Goal: Complete application form

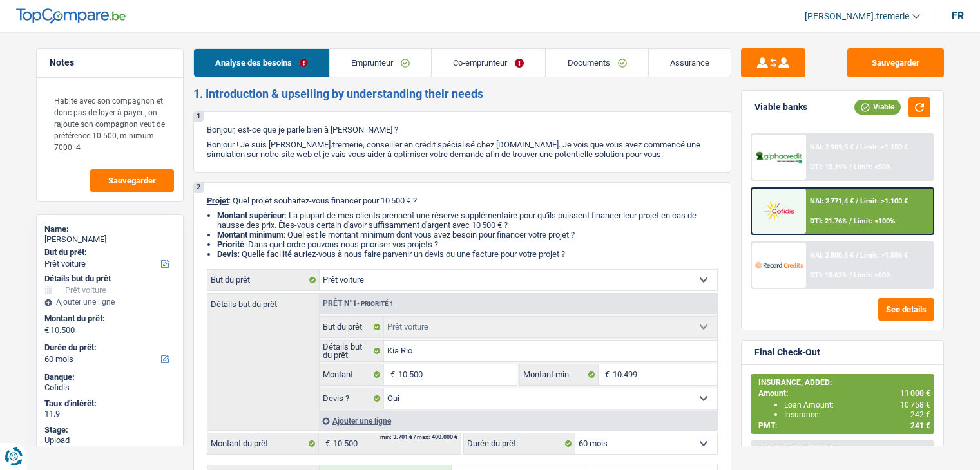
select select "car"
select select "60"
select select "car"
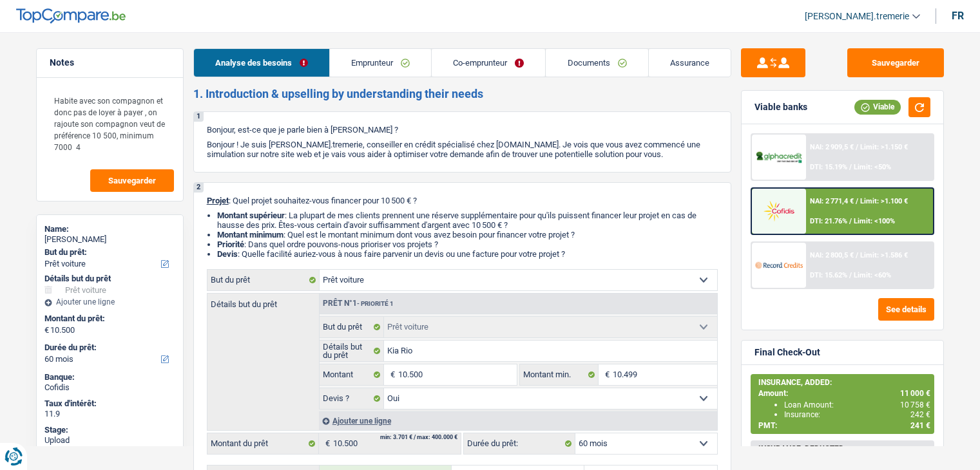
select select "yes"
select select "60"
select select "mutuality"
select select "familyAllowances"
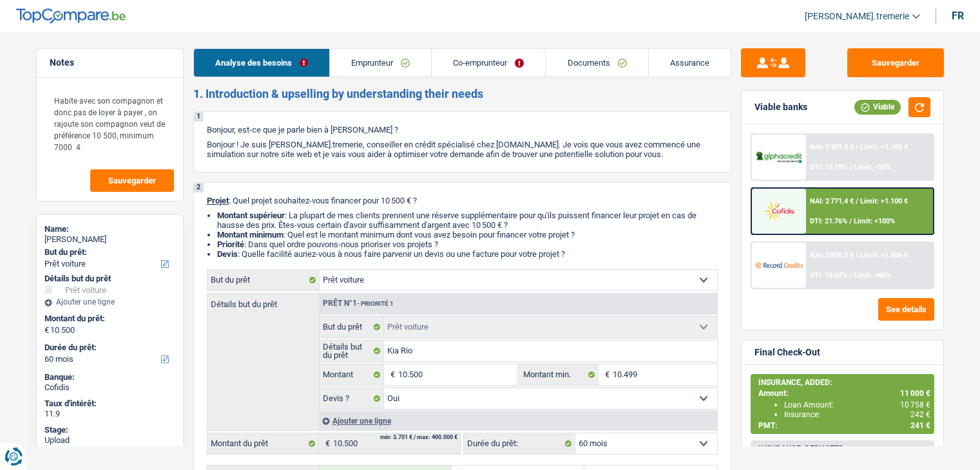
select select "mutualityIndemnity"
select select "liveWithParents"
select select "personalLoan"
select select "homeFurnishingOrRelocation"
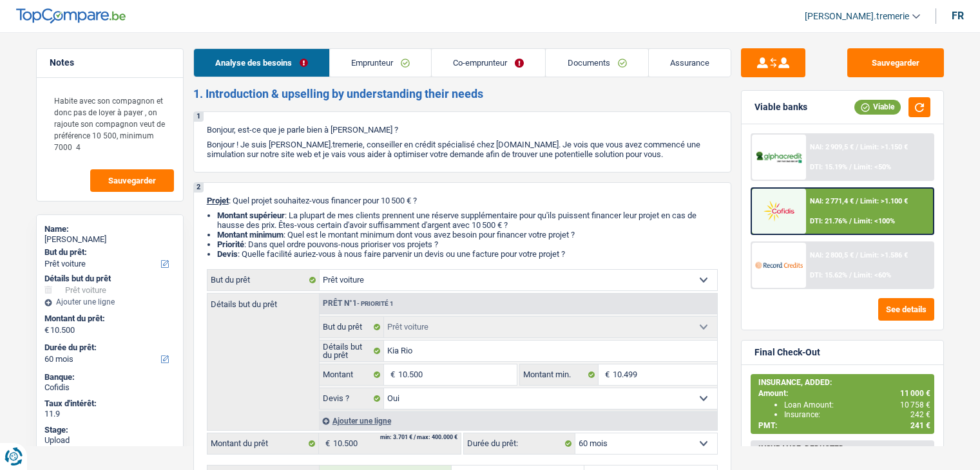
select select "84"
select select "car"
select select "yes"
select select "60"
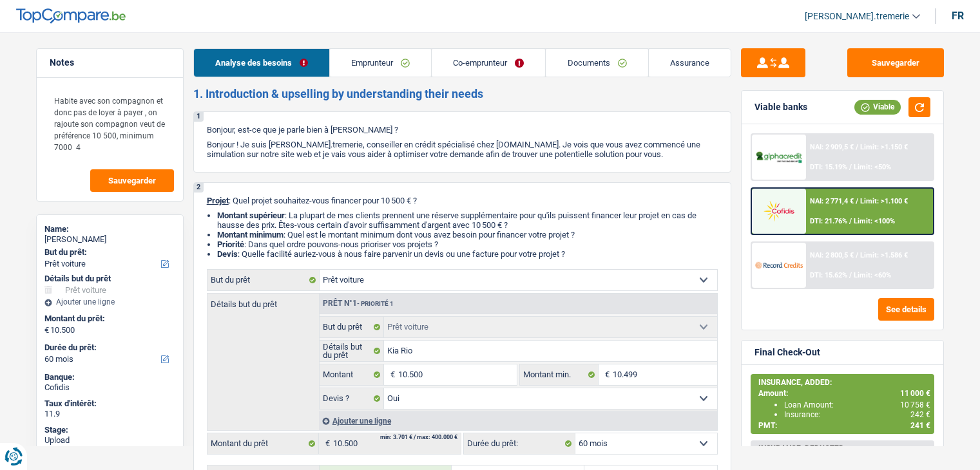
select select "applicant"
select select "coApplicant"
drag, startPoint x: 0, startPoint y: 0, endPoint x: 562, endPoint y: 65, distance: 565.6
click at [562, 65] on link "Documents" at bounding box center [597, 63] width 102 height 28
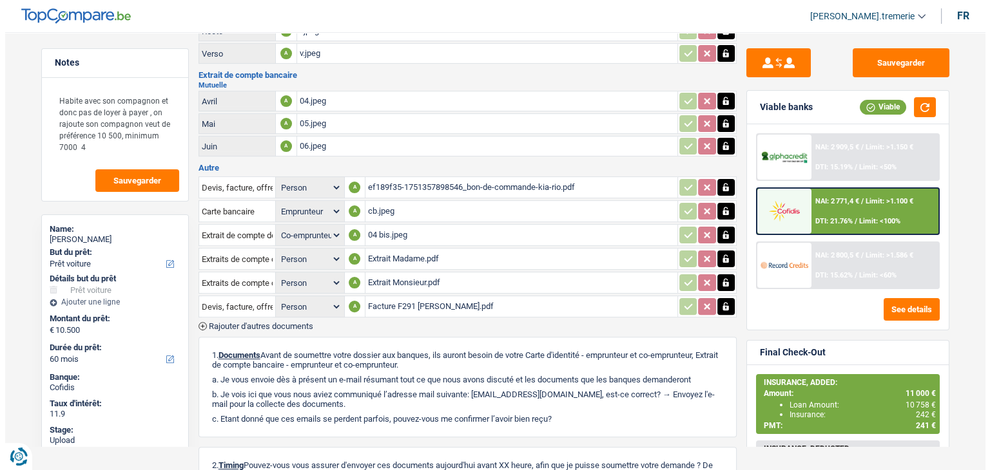
scroll to position [441, 0]
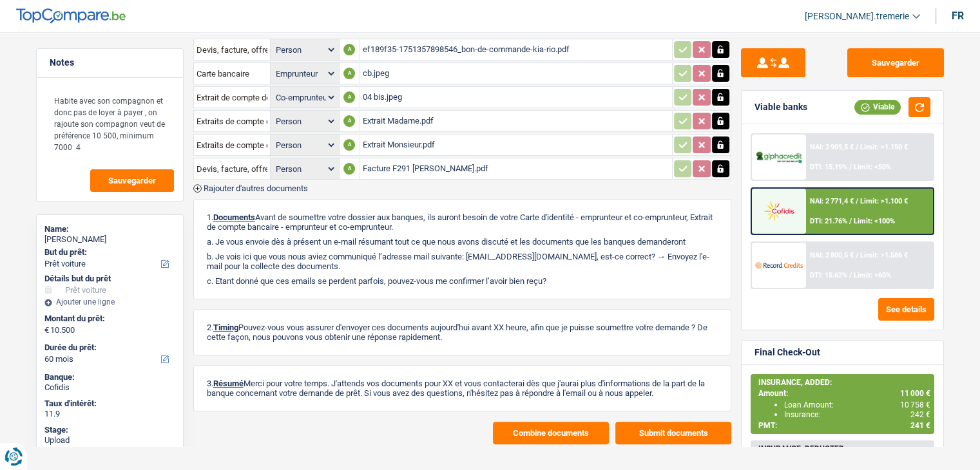
click at [521, 422] on button "Combine documents" at bounding box center [551, 433] width 116 height 23
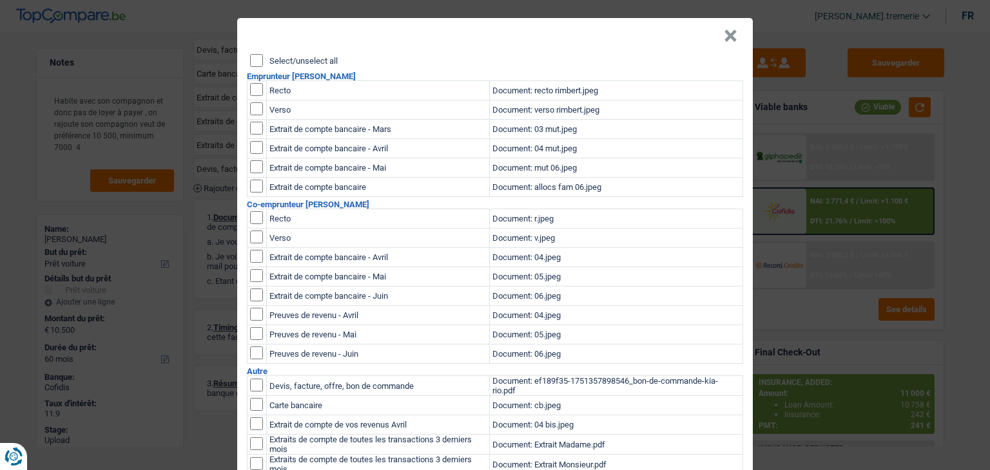
scroll to position [0, 0]
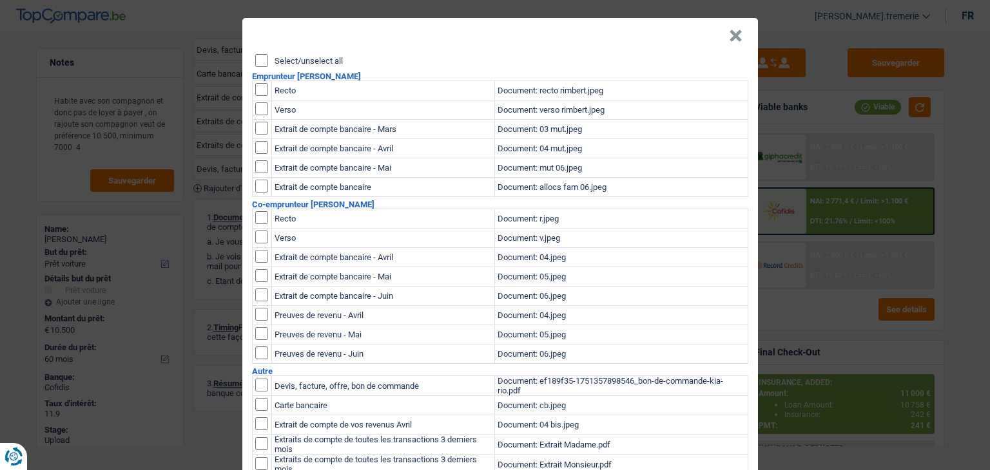
click at [258, 88] on input "checkbox" at bounding box center [261, 89] width 13 height 13
checkbox input "true"
click at [258, 96] on input "checkbox" at bounding box center [261, 89] width 13 height 13
checkbox input "true"
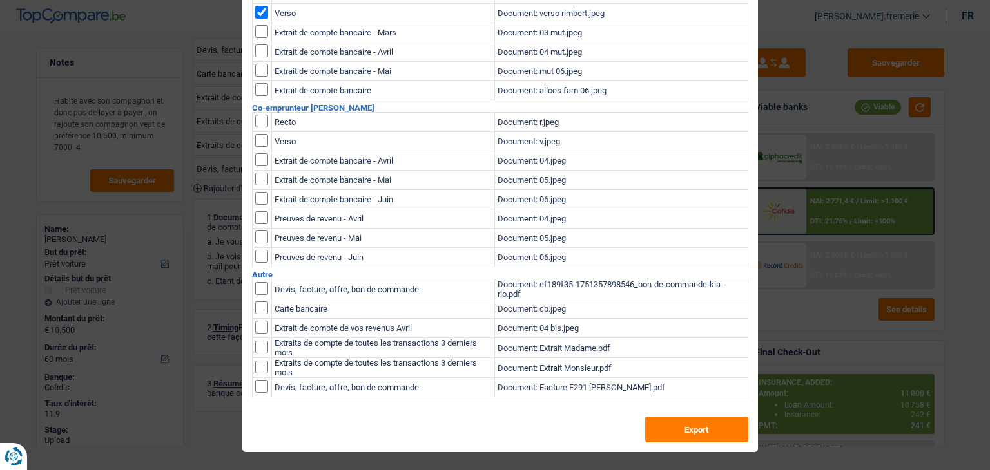
click at [258, 295] on input "checkbox" at bounding box center [261, 288] width 13 height 13
checkbox input "true"
click at [668, 434] on button "Export" at bounding box center [696, 430] width 103 height 26
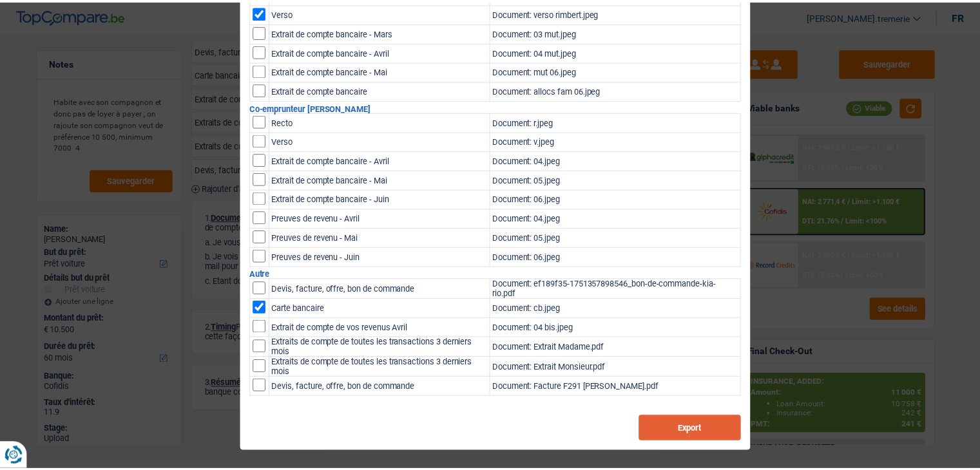
scroll to position [0, 0]
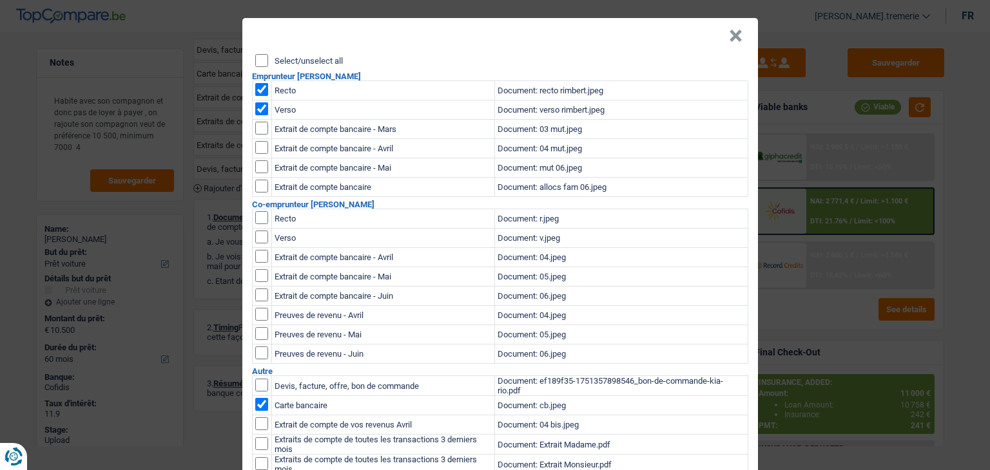
click at [729, 34] on button "×" at bounding box center [736, 36] width 14 height 13
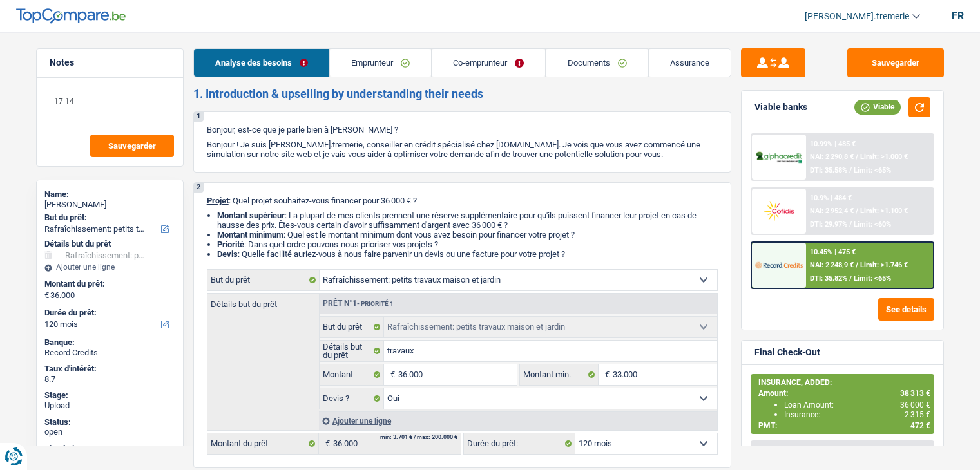
select select "houseOrGarden"
select select "120"
select select "houseOrGarden"
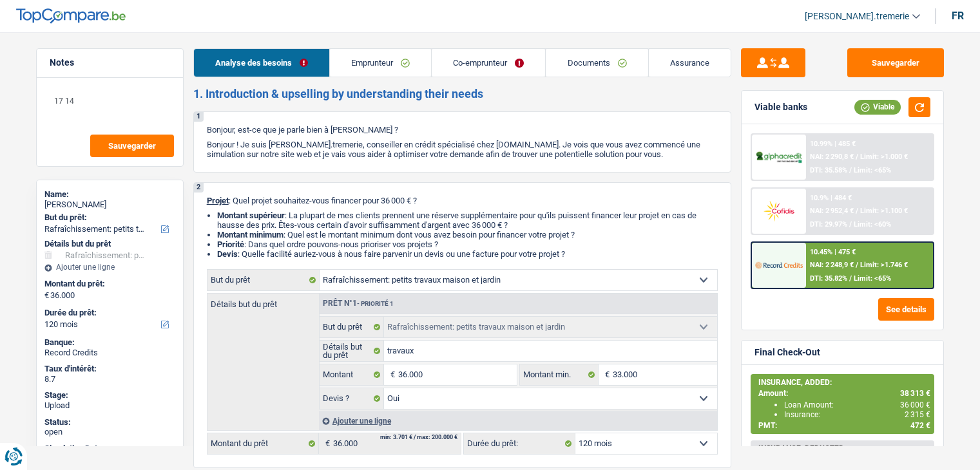
select select "yes"
select select "120"
select select "worker"
select select "familyAllowances"
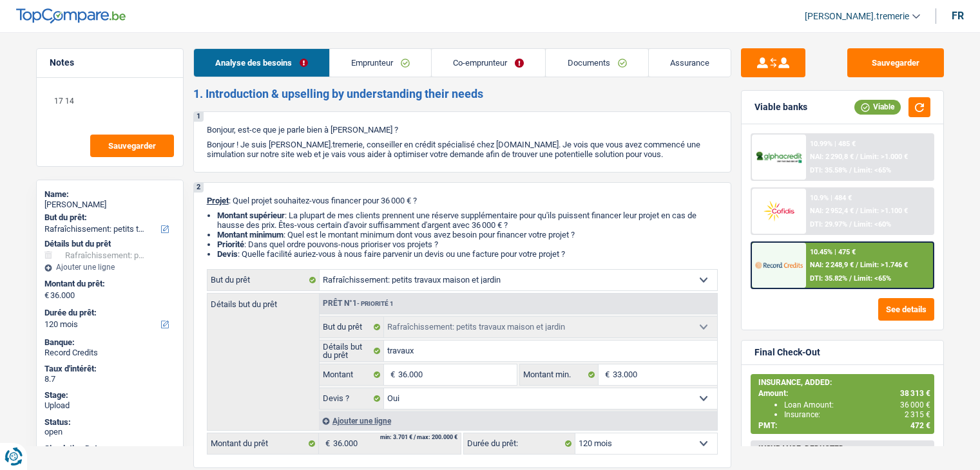
select select "netSalary"
select select "mealVouchers"
select select "netSalary"
select select "ownerWithMortgage"
select select "mortgage"
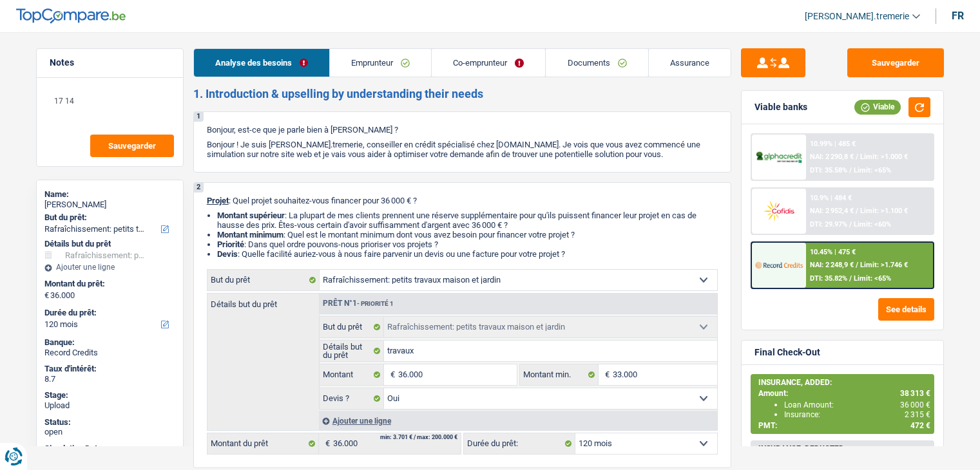
select select "360"
select select "personalLoan"
select select "other"
select select "24"
select select "houseOrGarden"
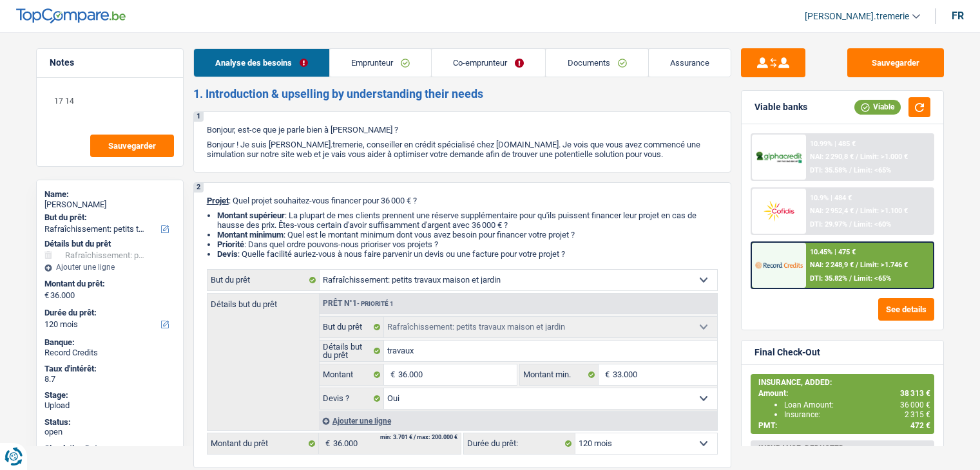
select select "houseOrGarden"
select select "yes"
select select "120"
click at [606, 64] on link "Documents" at bounding box center [597, 63] width 102 height 28
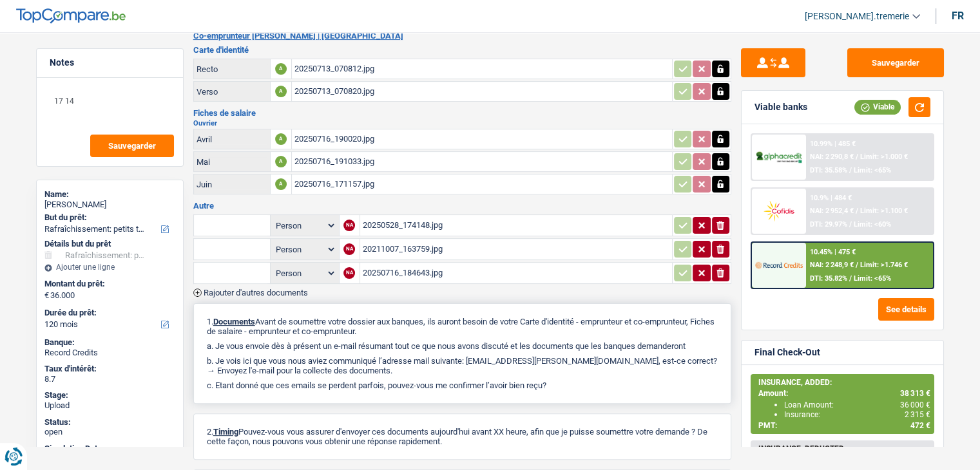
scroll to position [388, 0]
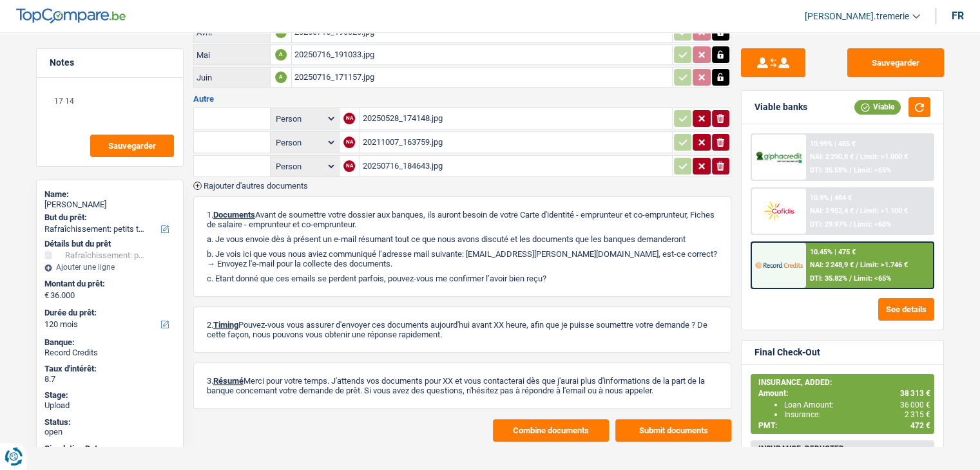
click at [291, 182] on span "Rajouter d'autres documents" at bounding box center [256, 186] width 104 height 8
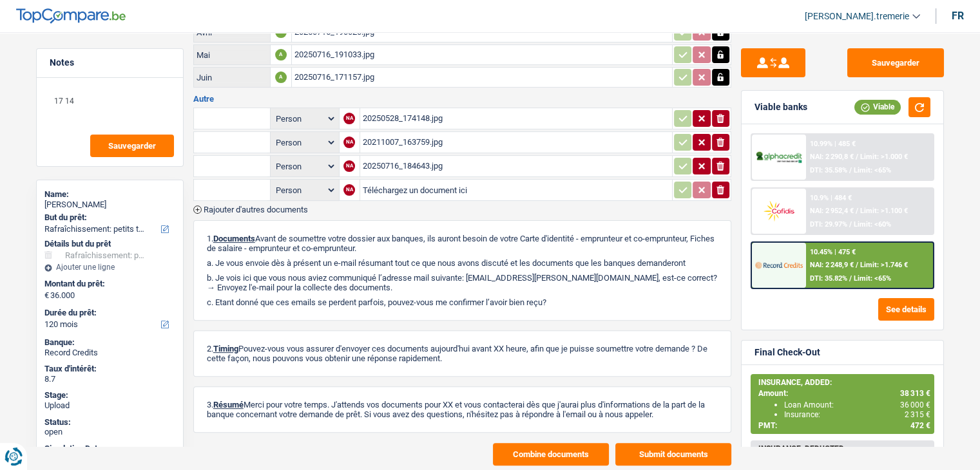
click at [387, 180] on input "Téléchargez un document ici" at bounding box center [516, 189] width 307 height 19
type input "C:\fakepath\mme juillet.jpg"
click at [271, 206] on span "Rajouter d'autres documents" at bounding box center [256, 210] width 104 height 8
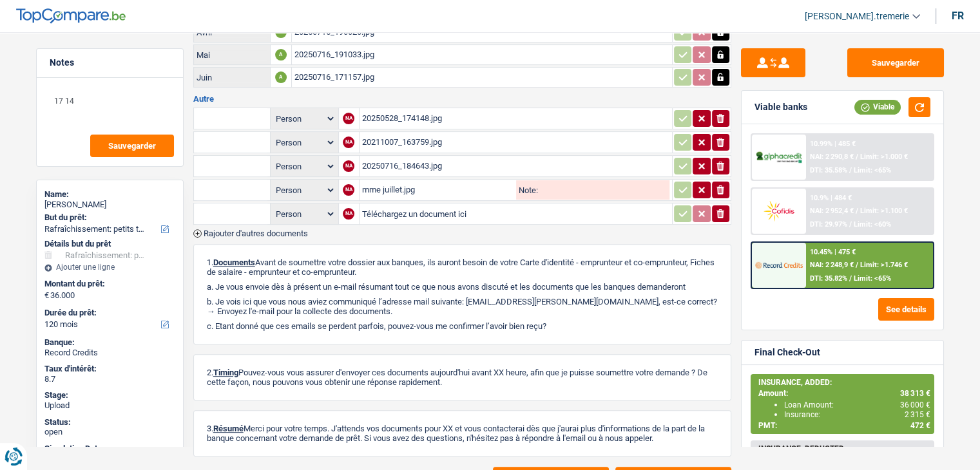
click at [380, 204] on input "Téléchargez un document ici" at bounding box center [515, 213] width 307 height 19
type input "C:\fakepath\mr juillet.jpg"
click at [312, 182] on select "Person Emprunteur Co-emprunteur" at bounding box center [304, 190] width 62 height 16
select select "applicant"
click at [273, 182] on select "Person Emprunteur Co-emprunteur" at bounding box center [304, 190] width 62 height 16
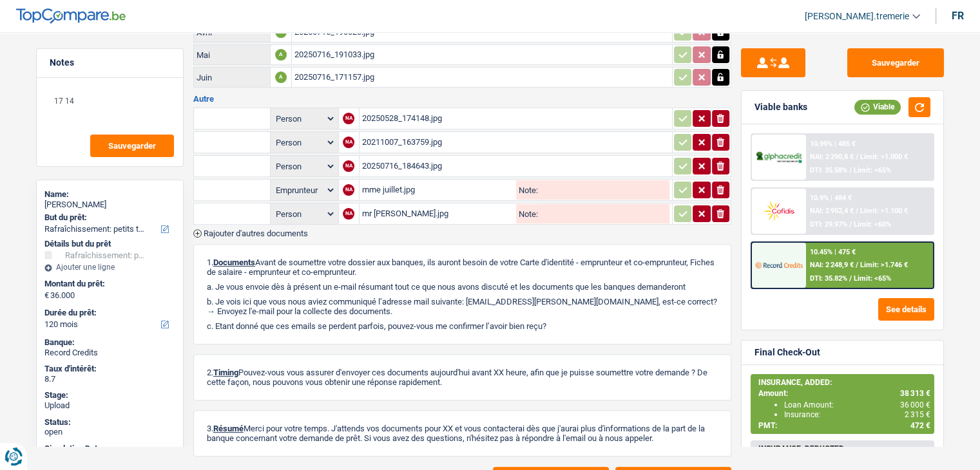
click at [307, 206] on select "Person Emprunteur Co-emprunteur" at bounding box center [304, 214] width 62 height 16
select select "coApplicant"
click at [273, 206] on select "Person Emprunteur Co-emprunteur" at bounding box center [304, 214] width 62 height 16
click at [238, 182] on input "text" at bounding box center [232, 190] width 71 height 21
click at [245, 228] on ul "Extrait de compte de vos revenus Juillet Fiche de paie Juillet" at bounding box center [278, 223] width 171 height 46
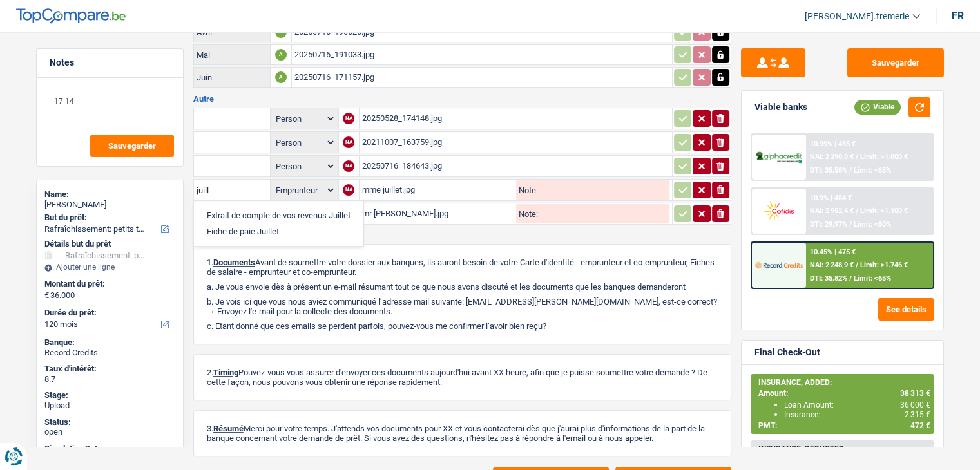
click at [238, 224] on li "Fiche de paie Juillet" at bounding box center [278, 232] width 157 height 16
type input "Fiche de paie Juillet"
click at [229, 204] on input "text" at bounding box center [232, 214] width 71 height 21
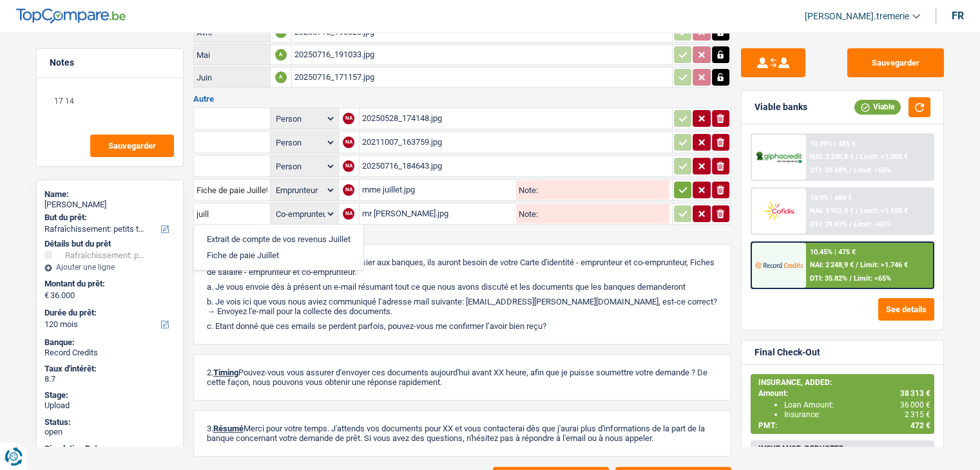
click at [238, 247] on li "Fiche de paie Juillet" at bounding box center [278, 255] width 157 height 16
type input "Fiche de paie Juillet"
click at [686, 184] on icon "button" at bounding box center [683, 190] width 10 height 13
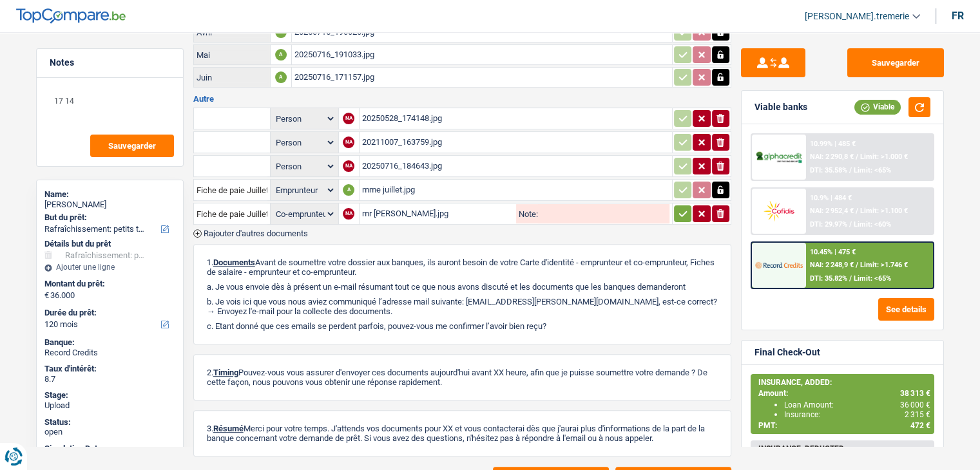
click at [686, 207] on icon "button" at bounding box center [683, 213] width 10 height 13
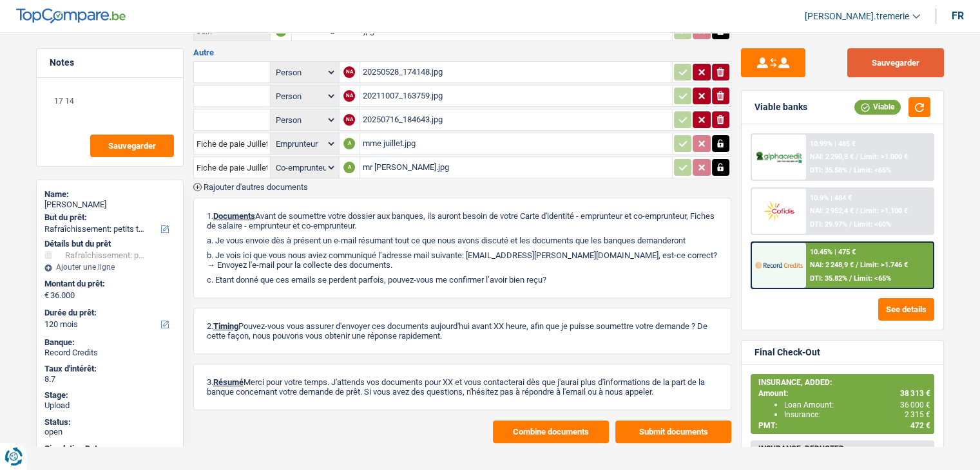
click at [889, 67] on button "Sauvegarder" at bounding box center [895, 62] width 97 height 29
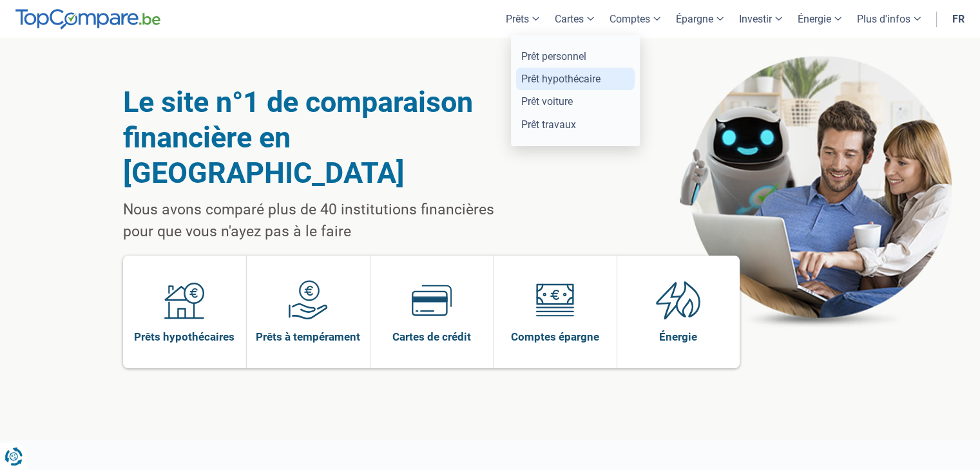
click at [534, 79] on link "Prêt hypothécaire" at bounding box center [575, 79] width 119 height 23
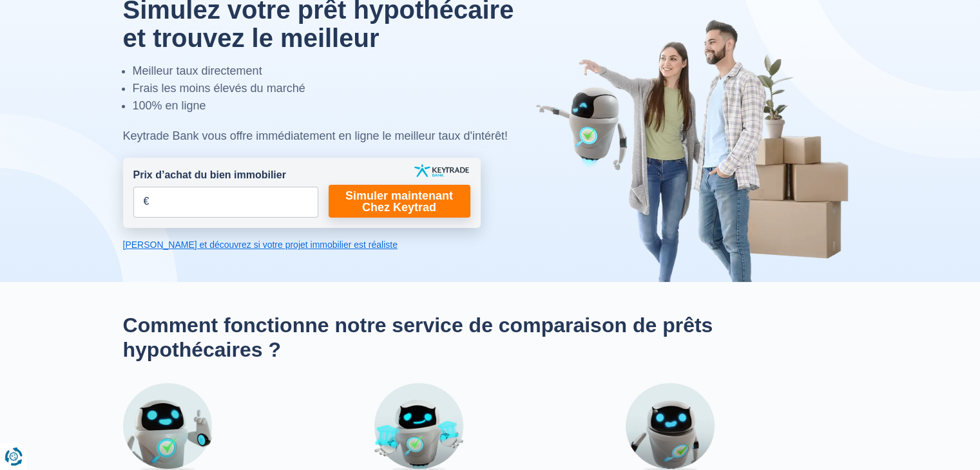
scroll to position [74, 0]
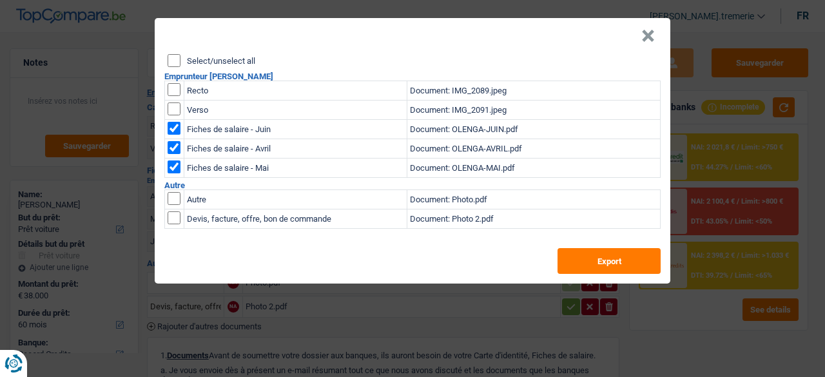
select select "car"
select select "60"
select select "record credits"
